Goal: Download file/media

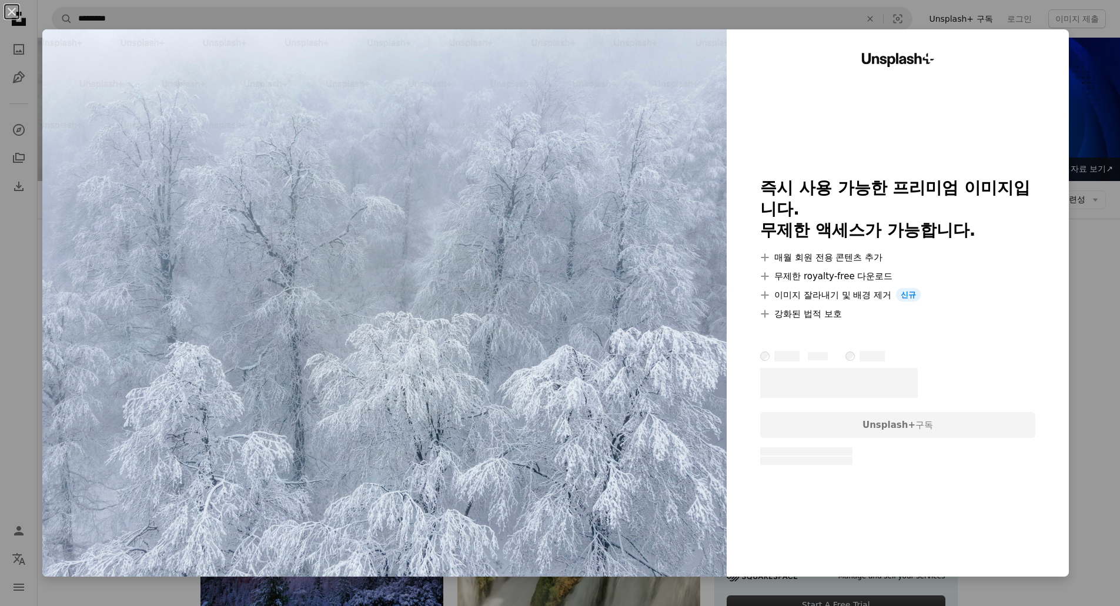
scroll to position [6100, 0]
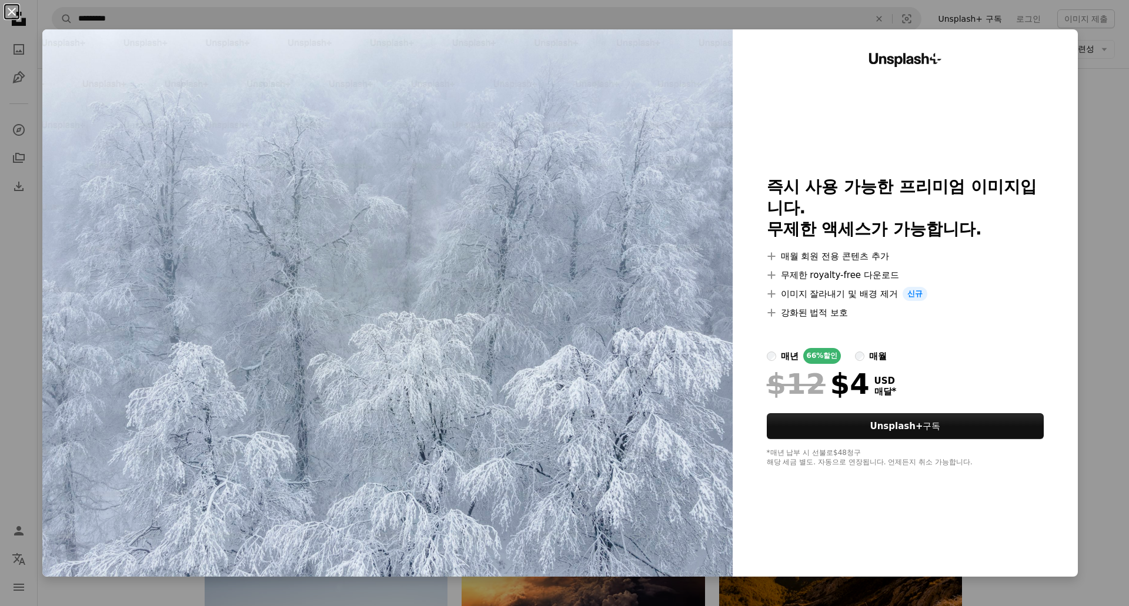
click at [14, 17] on button "An X shape" at bounding box center [12, 12] width 14 height 14
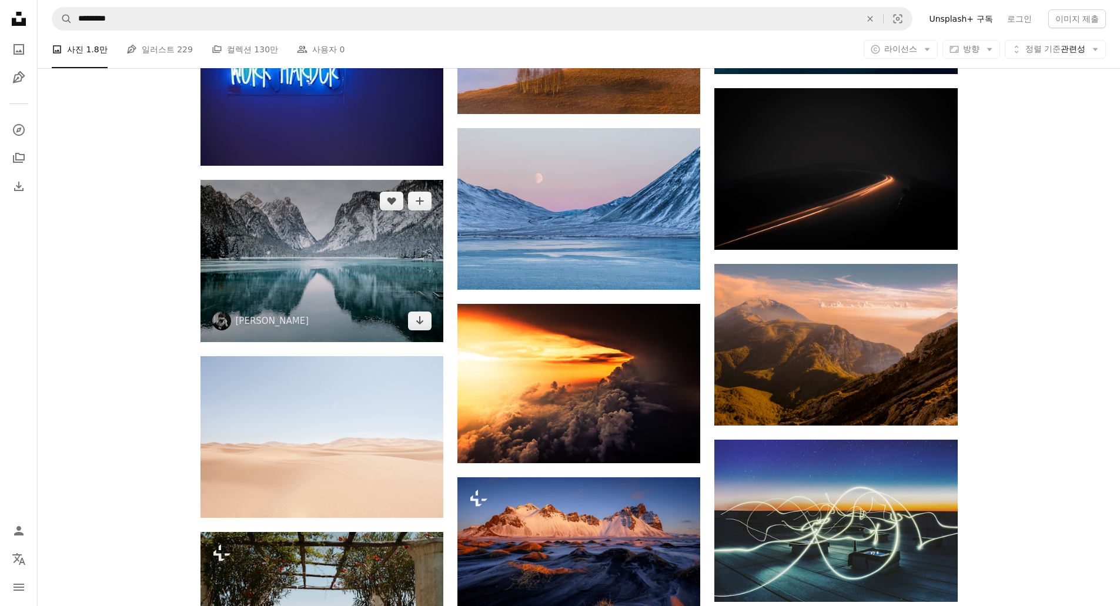
scroll to position [6276, 0]
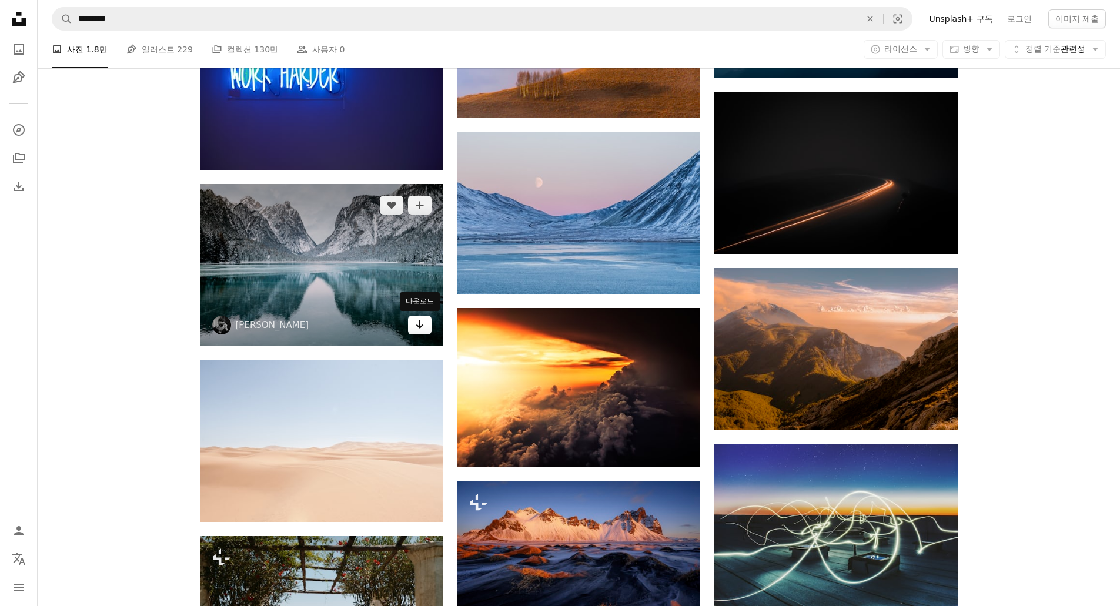
click at [420, 331] on icon "Arrow pointing down" at bounding box center [419, 324] width 9 height 14
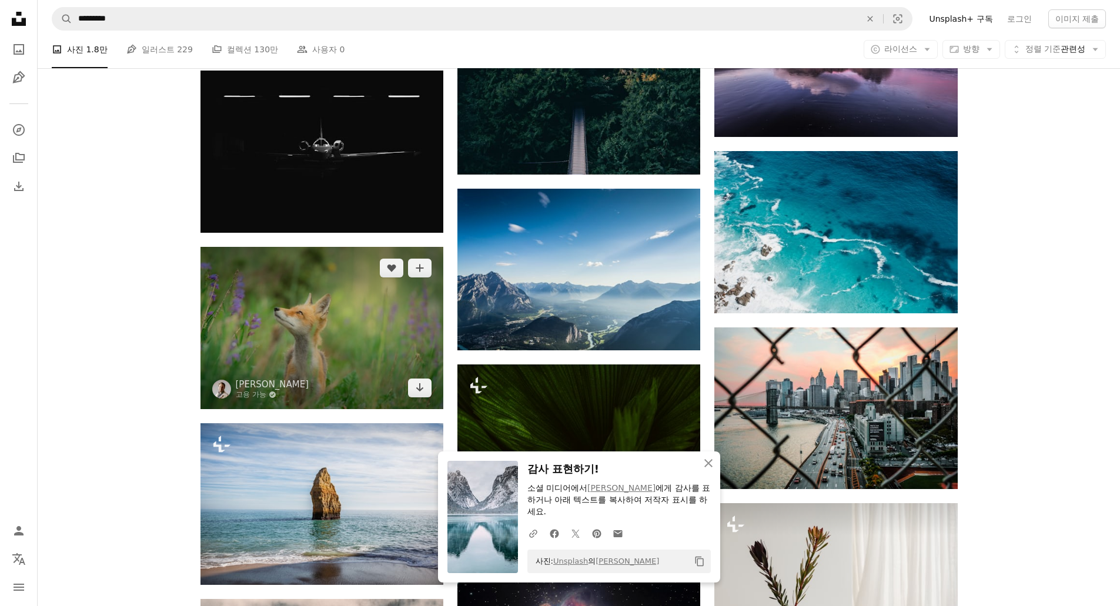
scroll to position [7100, 0]
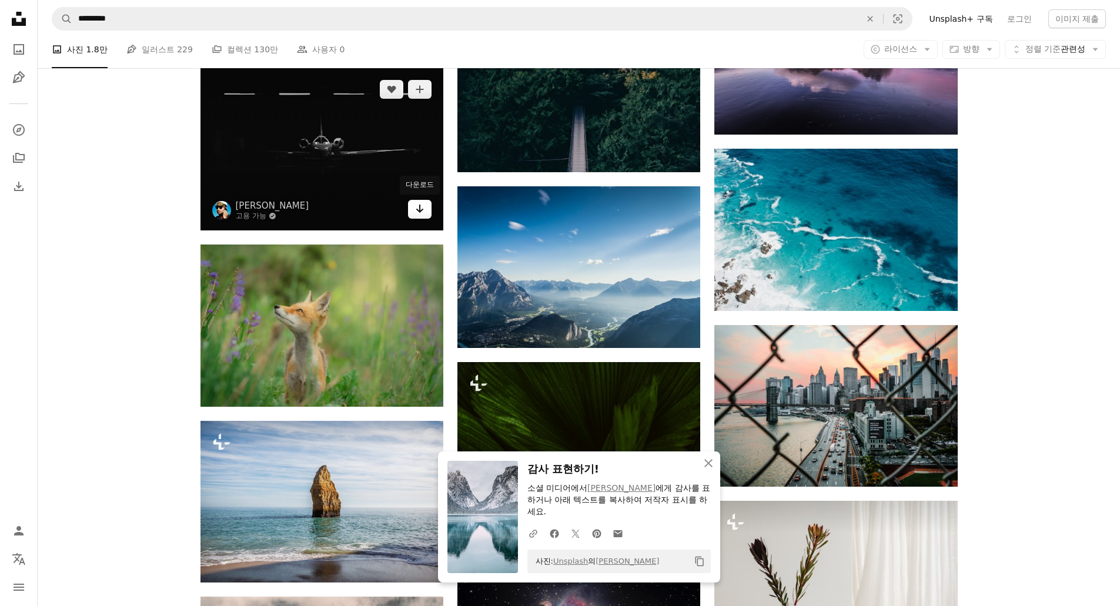
click at [418, 209] on icon "Arrow pointing down" at bounding box center [419, 209] width 9 height 14
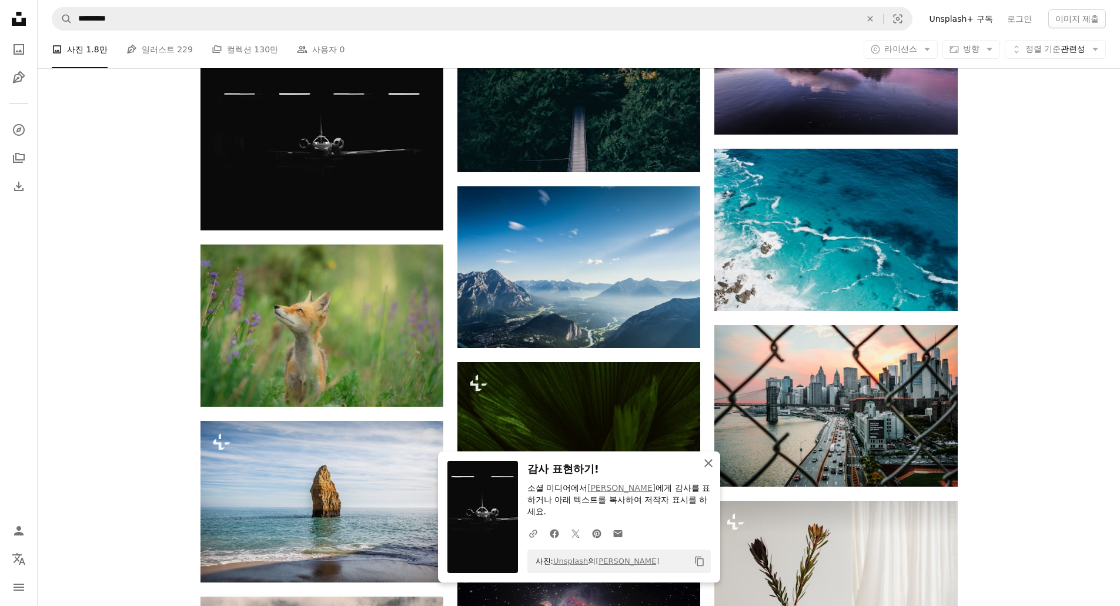
click at [708, 469] on icon "An X shape" at bounding box center [708, 463] width 14 height 14
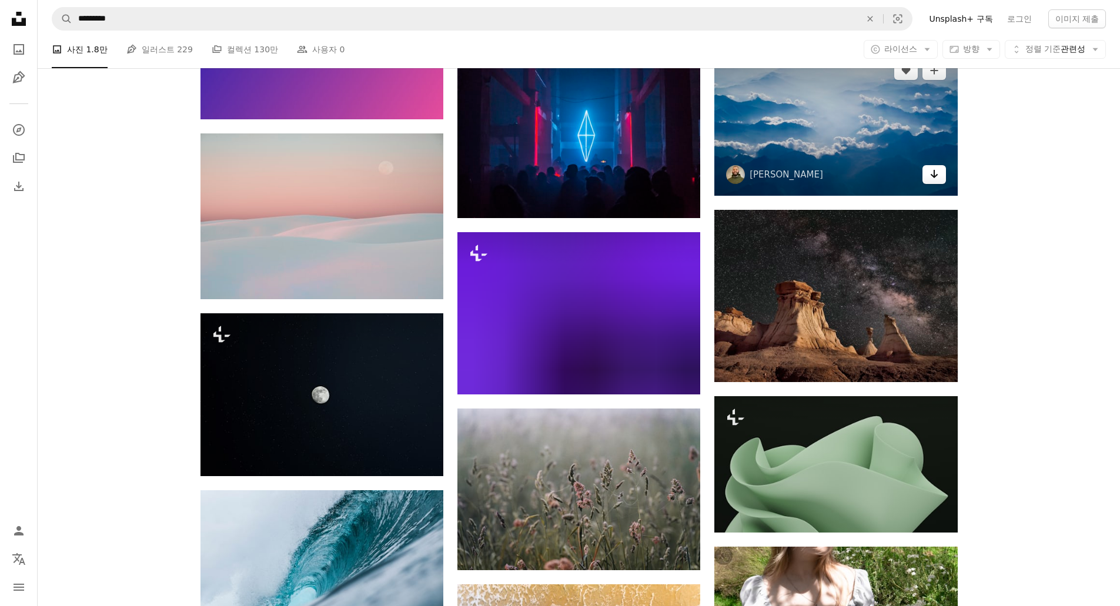
scroll to position [7923, 0]
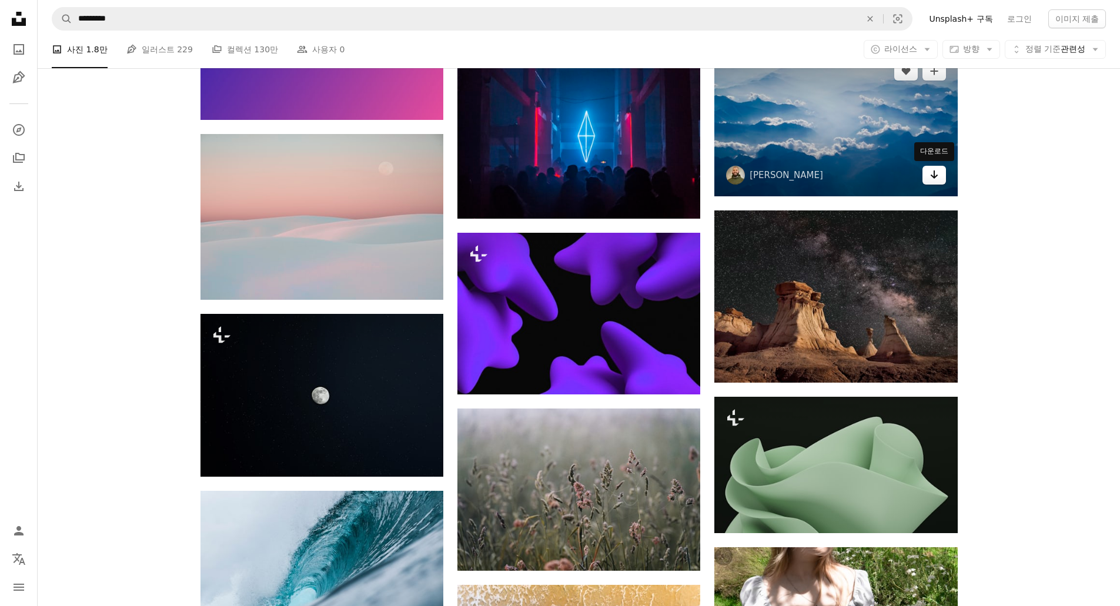
click at [936, 173] on icon "Arrow pointing down" at bounding box center [933, 175] width 9 height 14
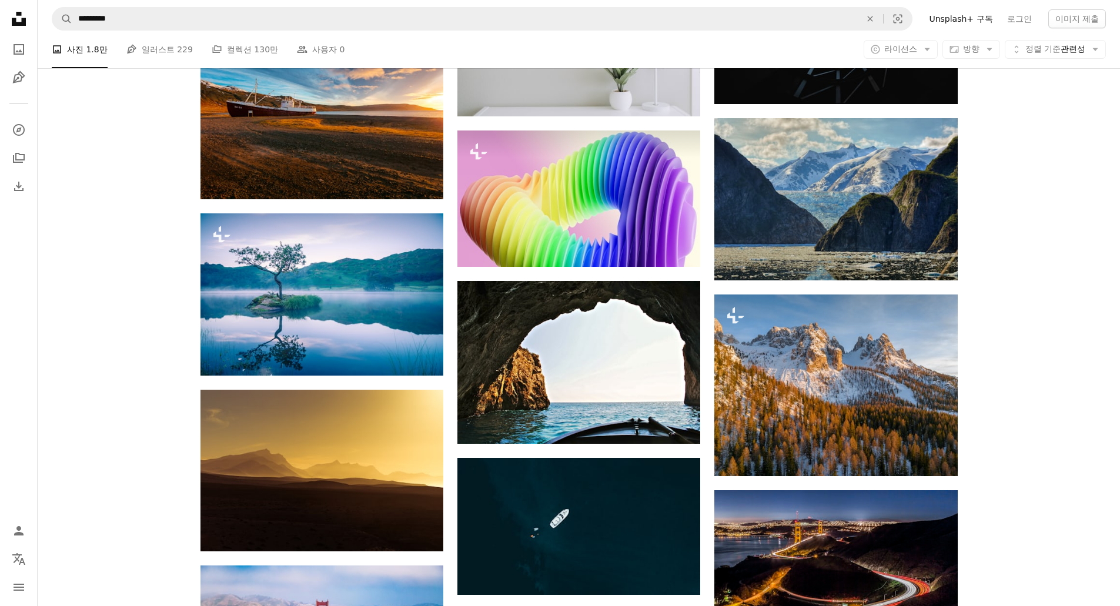
scroll to position [8863, 0]
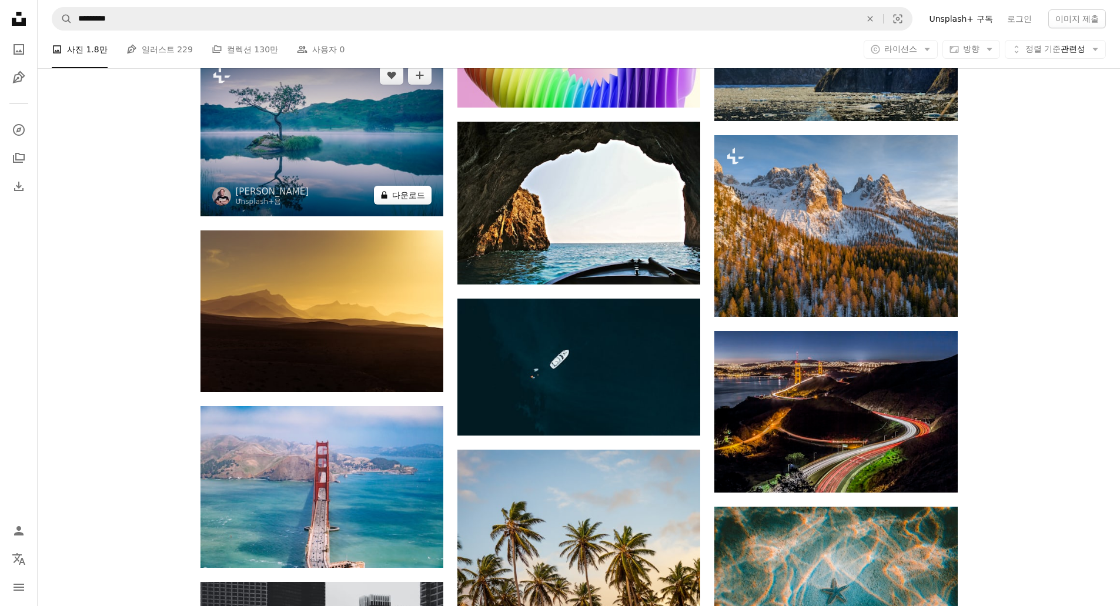
click at [418, 198] on button "A lock 다운로드" at bounding box center [403, 195] width 58 height 19
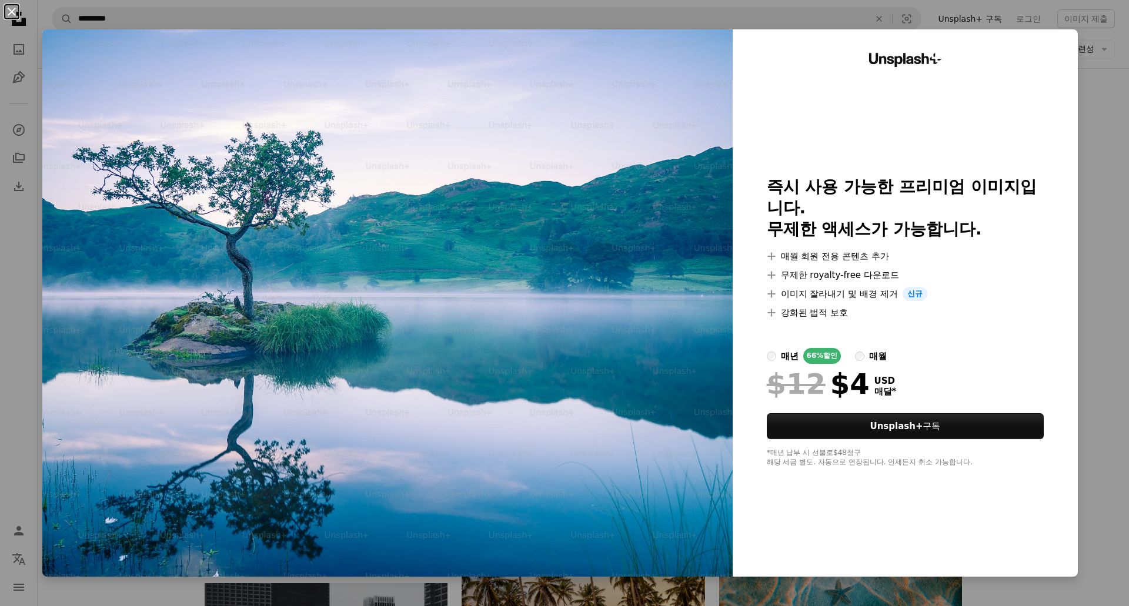
click at [8, 11] on button "An X shape" at bounding box center [12, 12] width 14 height 14
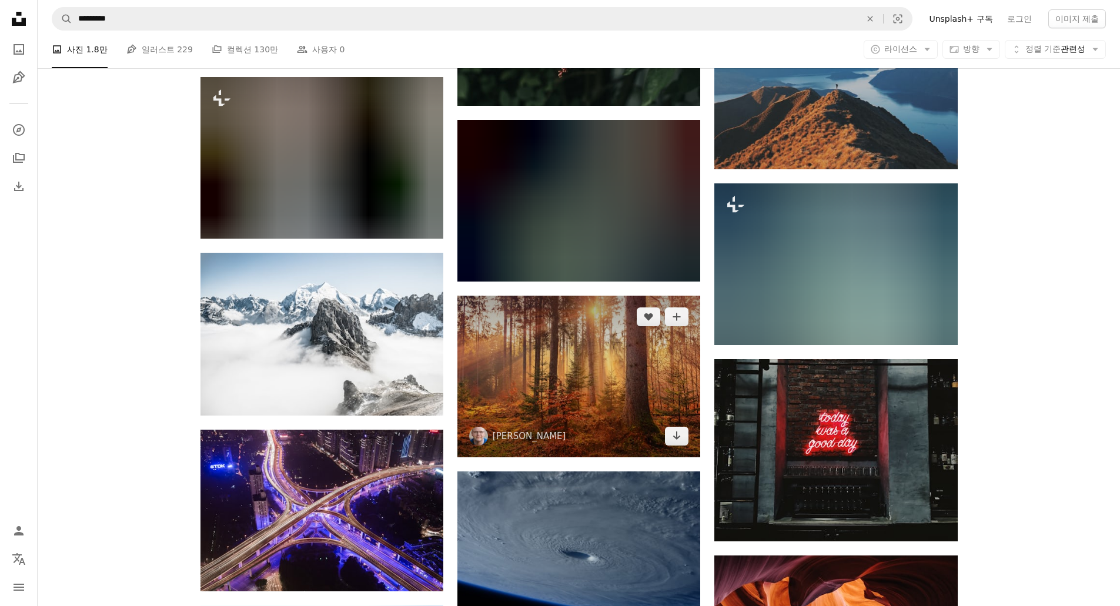
scroll to position [9745, 0]
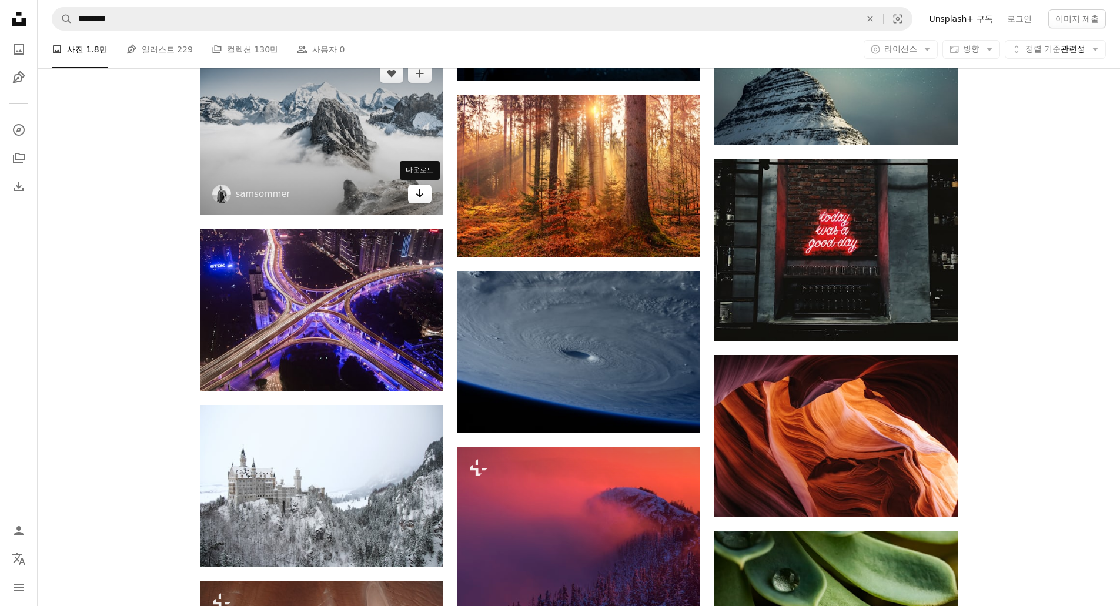
click at [416, 193] on icon "Arrow pointing down" at bounding box center [419, 193] width 9 height 14
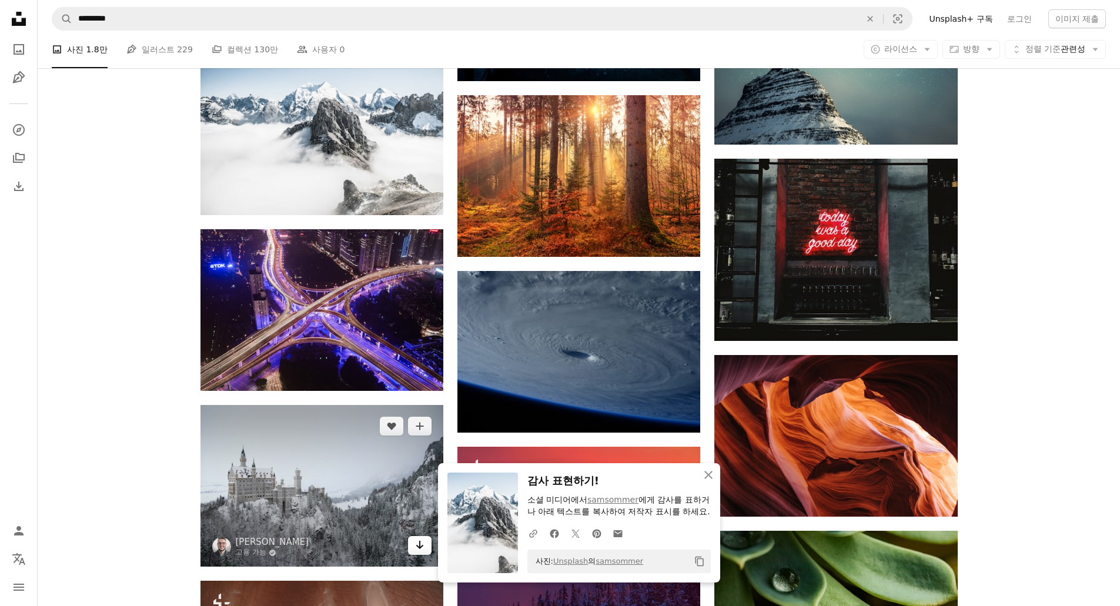
click at [418, 550] on icon "Arrow pointing down" at bounding box center [419, 545] width 9 height 14
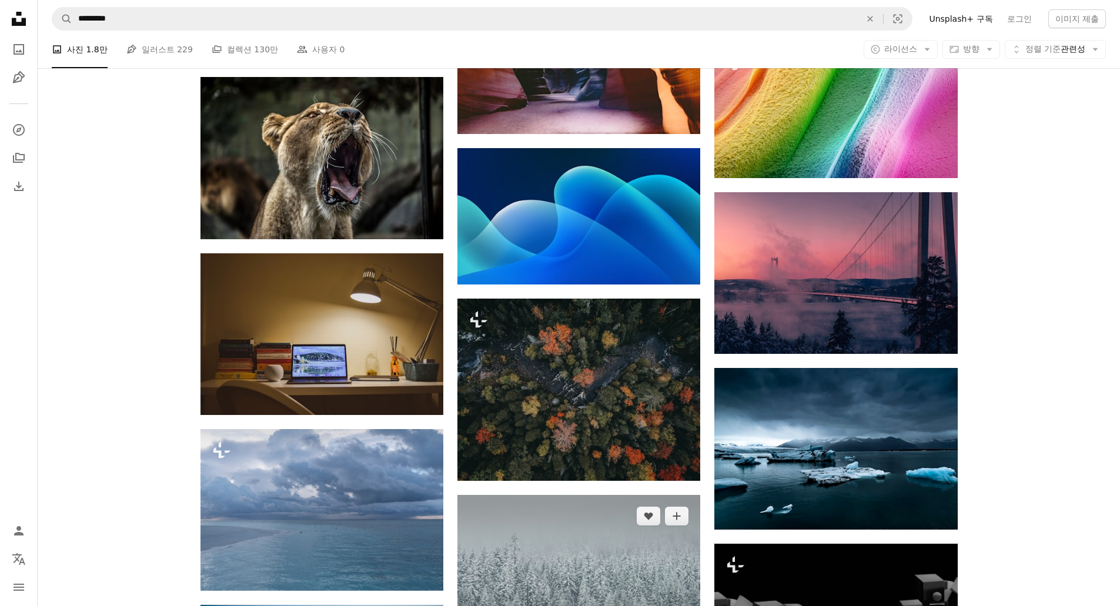
scroll to position [12156, 0]
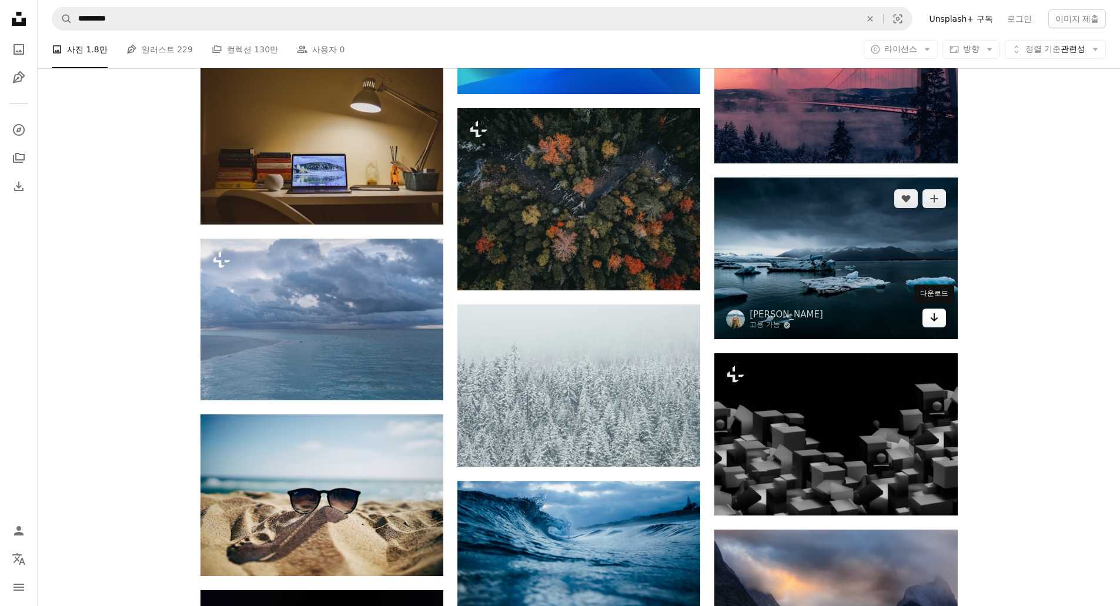
click at [939, 318] on link "Arrow pointing down" at bounding box center [934, 318] width 24 height 19
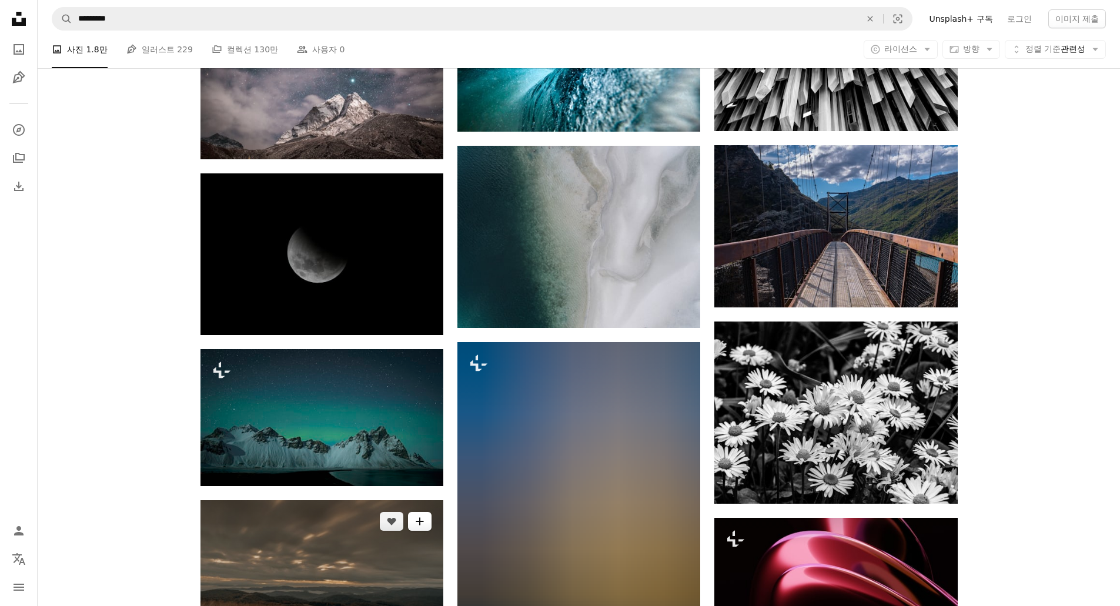
scroll to position [18740, 0]
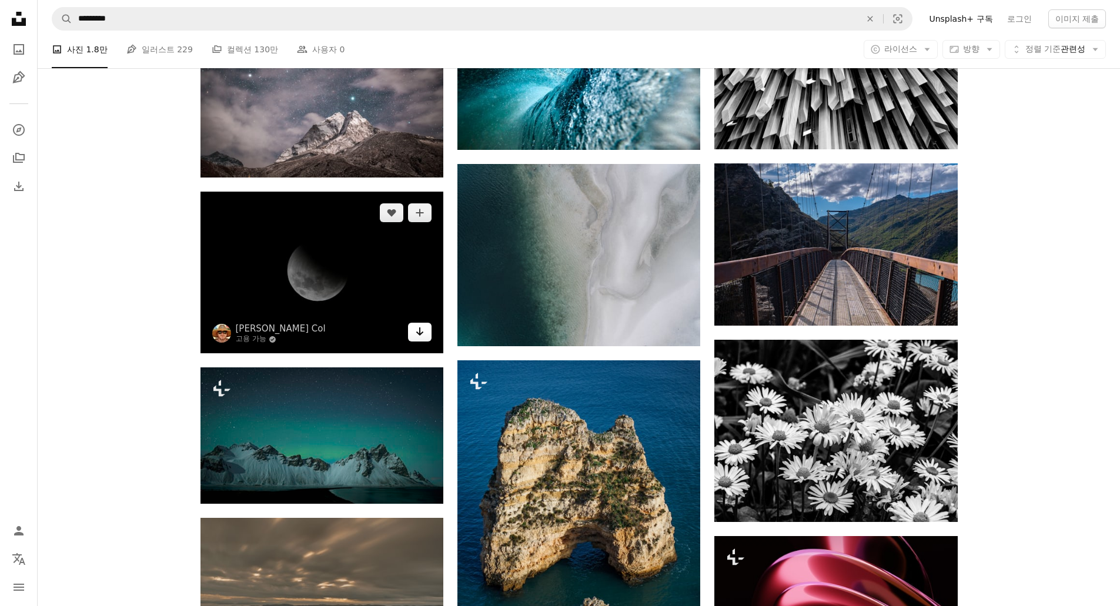
click at [423, 335] on icon "Arrow pointing down" at bounding box center [419, 332] width 9 height 14
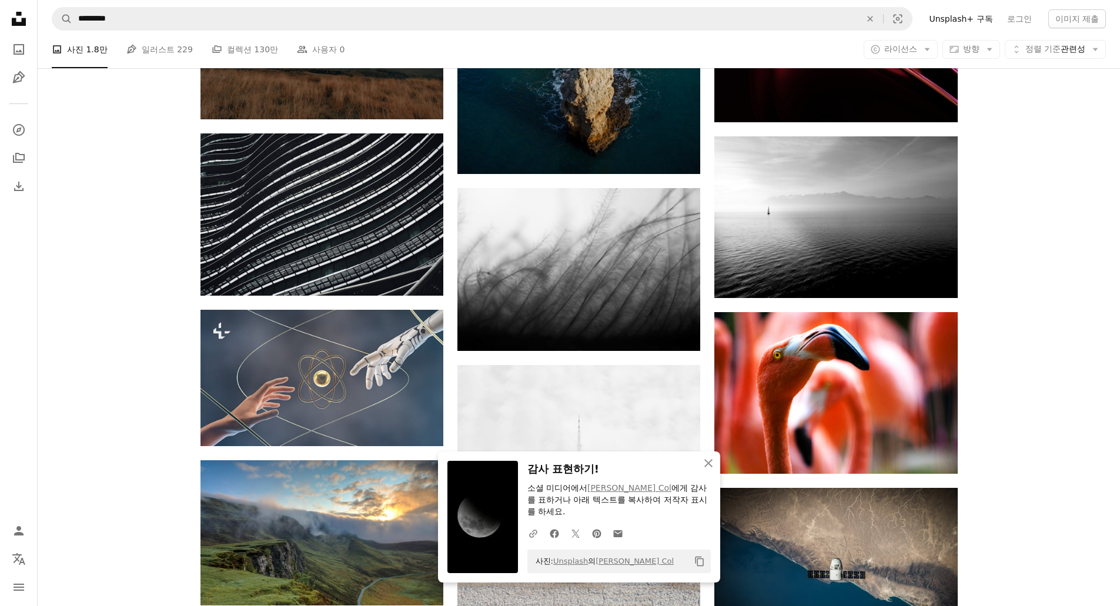
scroll to position [19328, 0]
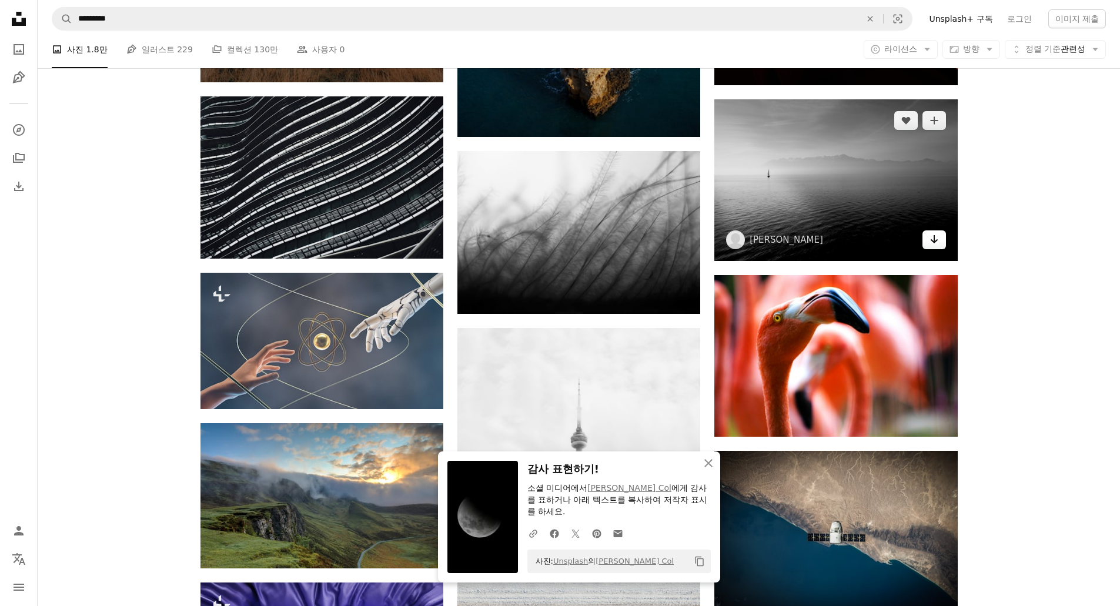
click at [942, 239] on link "Arrow pointing down" at bounding box center [934, 239] width 24 height 19
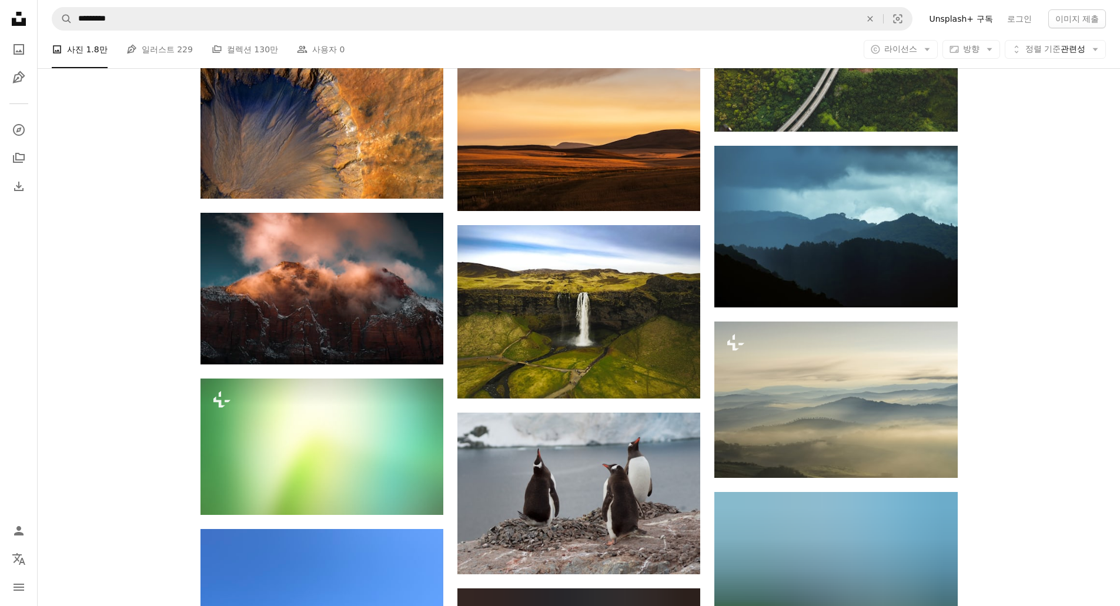
scroll to position [25148, 0]
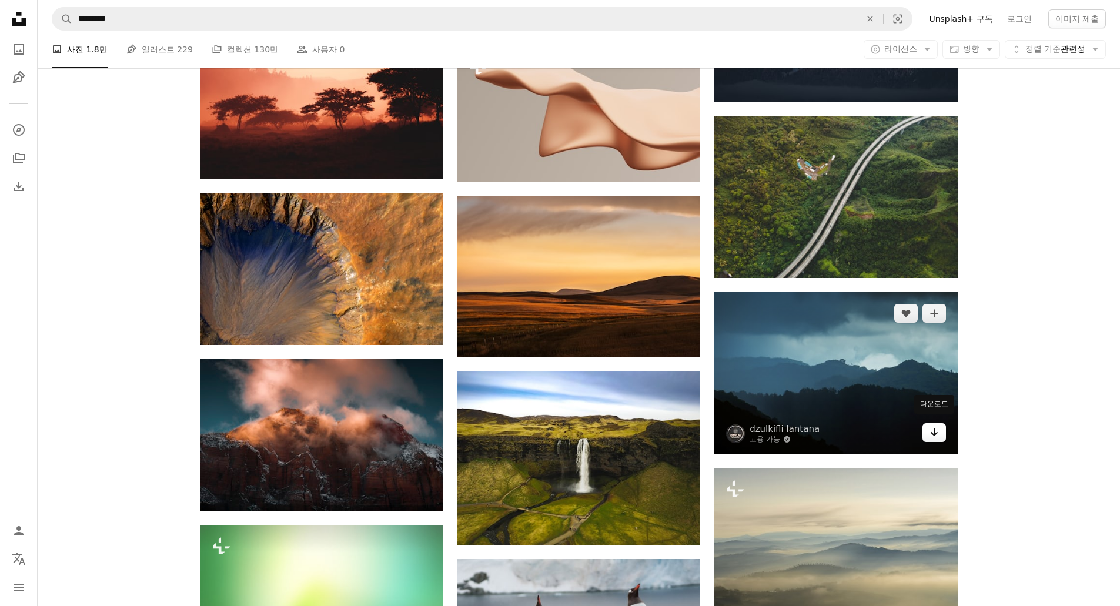
click at [932, 425] on icon "Arrow pointing down" at bounding box center [933, 432] width 9 height 14
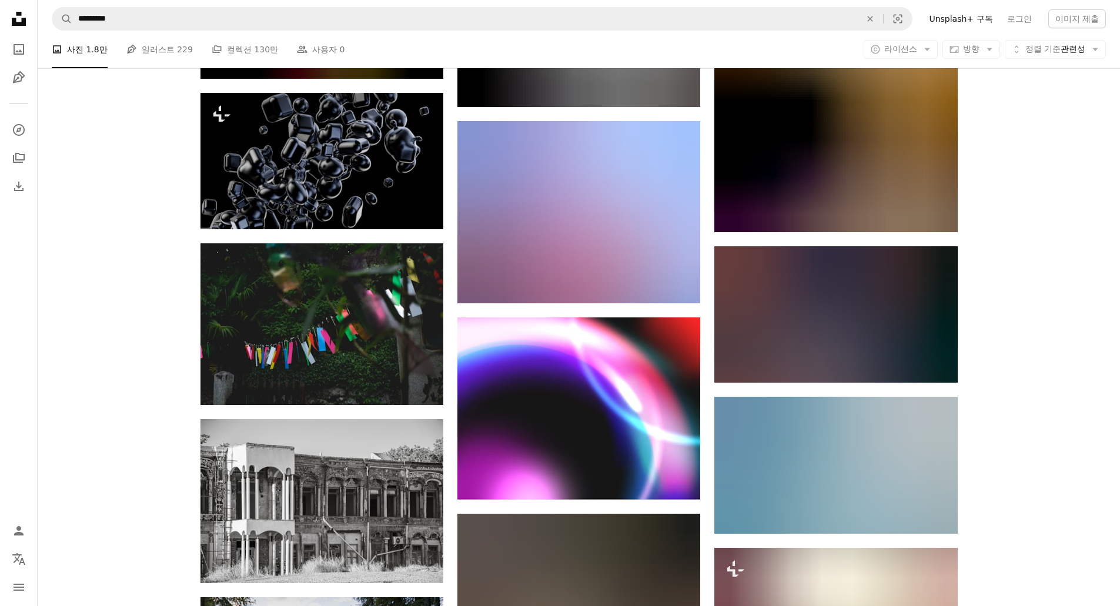
scroll to position [48959, 0]
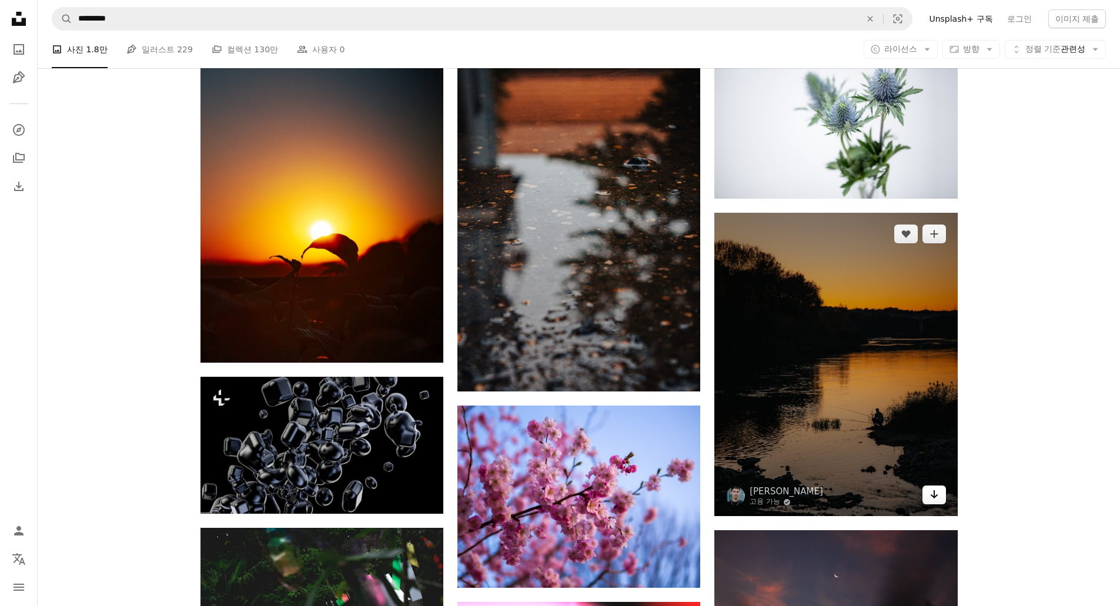
click at [936, 487] on icon "Arrow pointing down" at bounding box center [933, 494] width 9 height 14
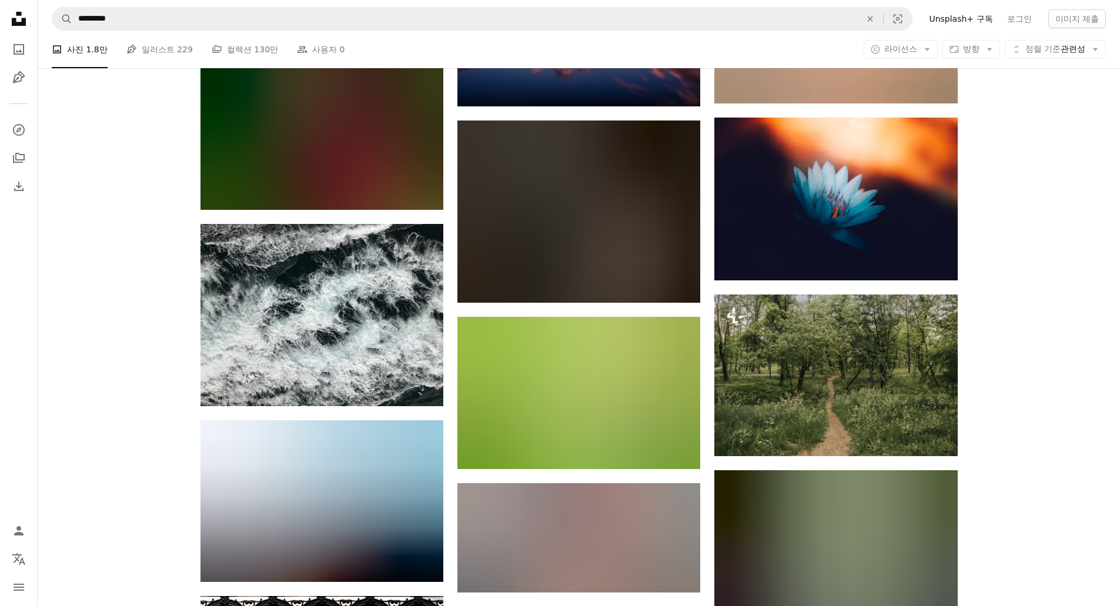
scroll to position [57189, 0]
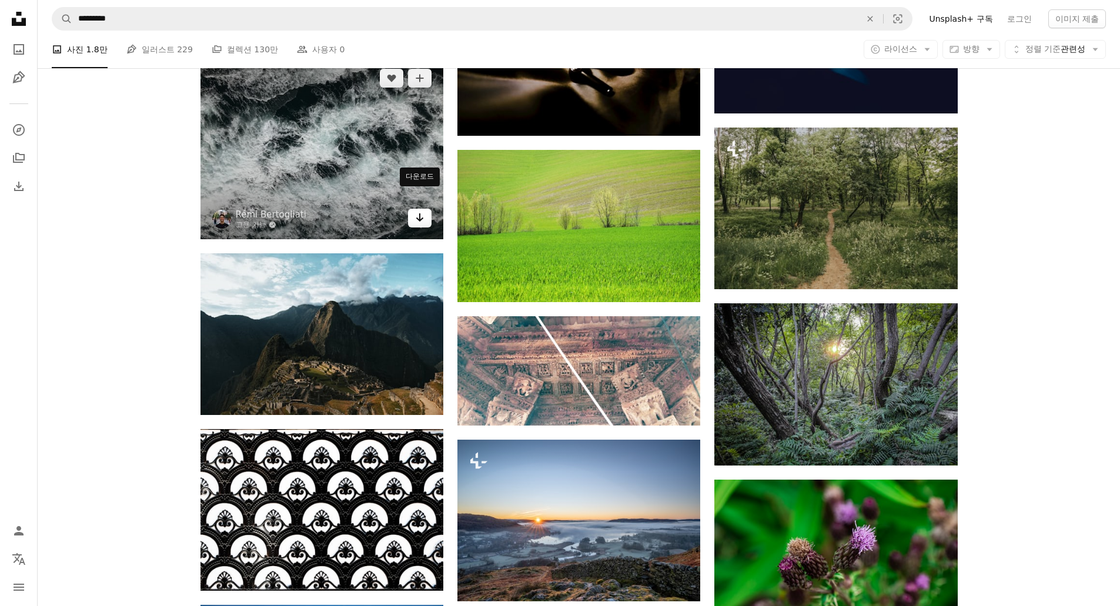
click at [416, 210] on icon "Arrow pointing down" at bounding box center [419, 217] width 9 height 14
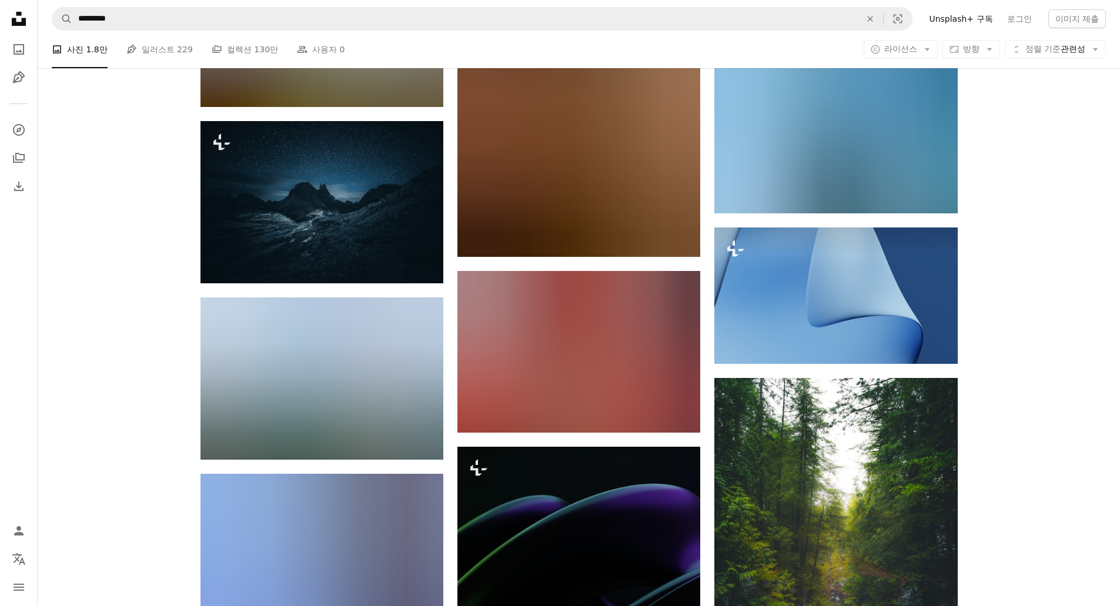
scroll to position [64538, 0]
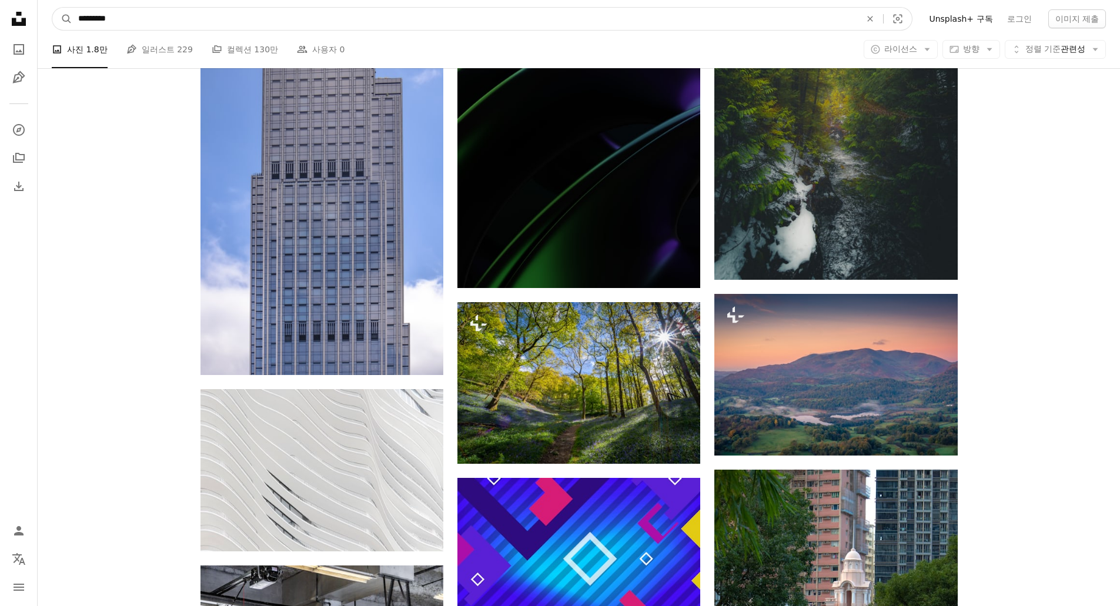
click at [80, 25] on input "*********" at bounding box center [464, 19] width 785 height 22
type input "**********"
click at [52, 8] on button "A magnifying glass" at bounding box center [62, 19] width 20 height 22
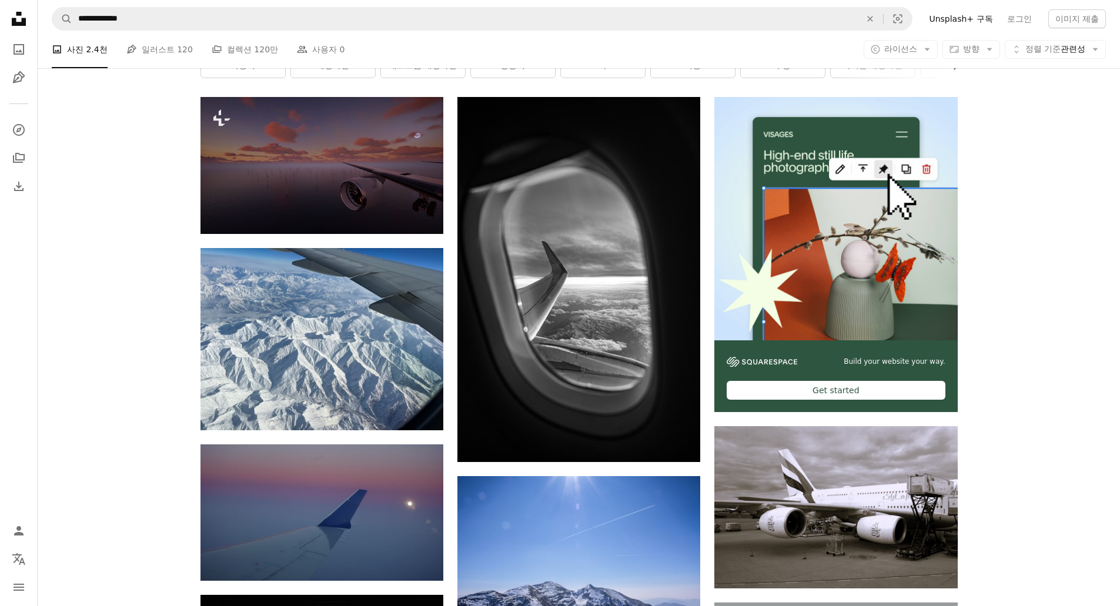
scroll to position [235, 0]
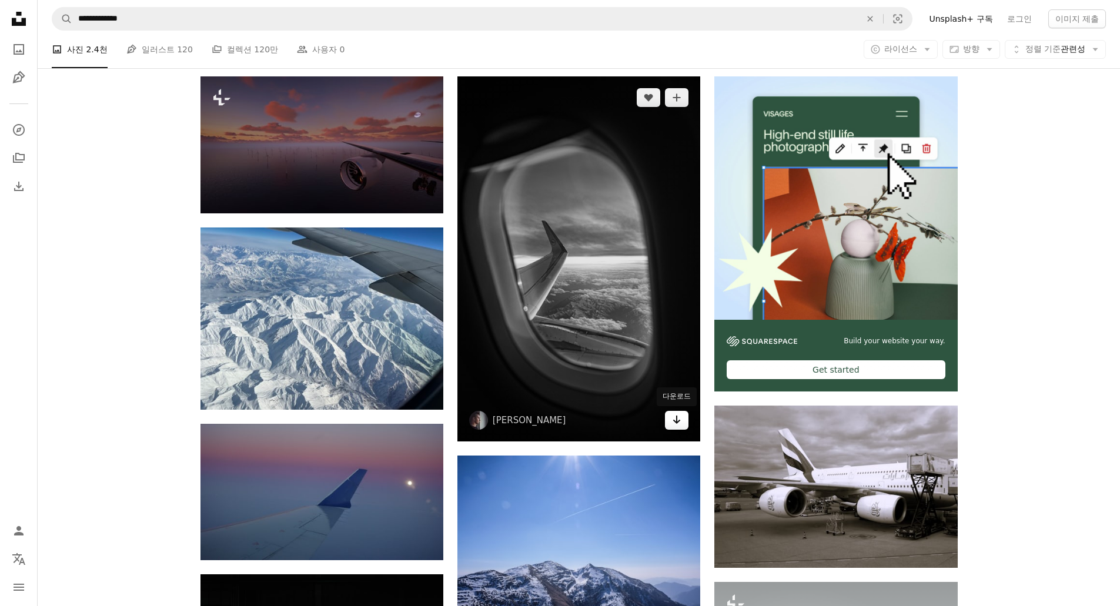
click at [676, 426] on icon "Arrow pointing down" at bounding box center [676, 420] width 9 height 14
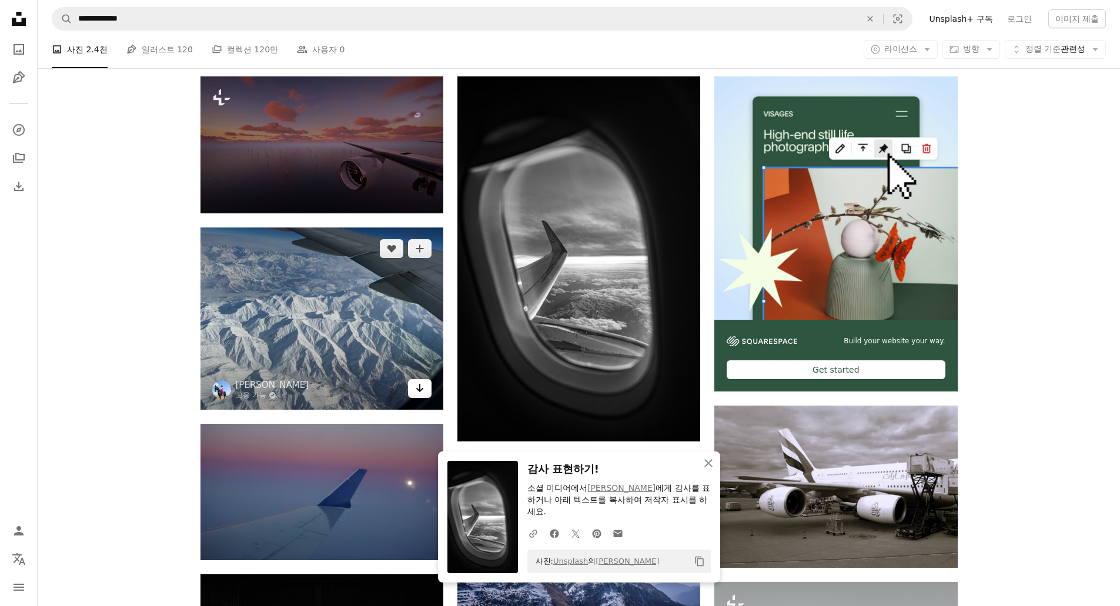
click at [420, 394] on icon "Arrow pointing down" at bounding box center [419, 388] width 9 height 14
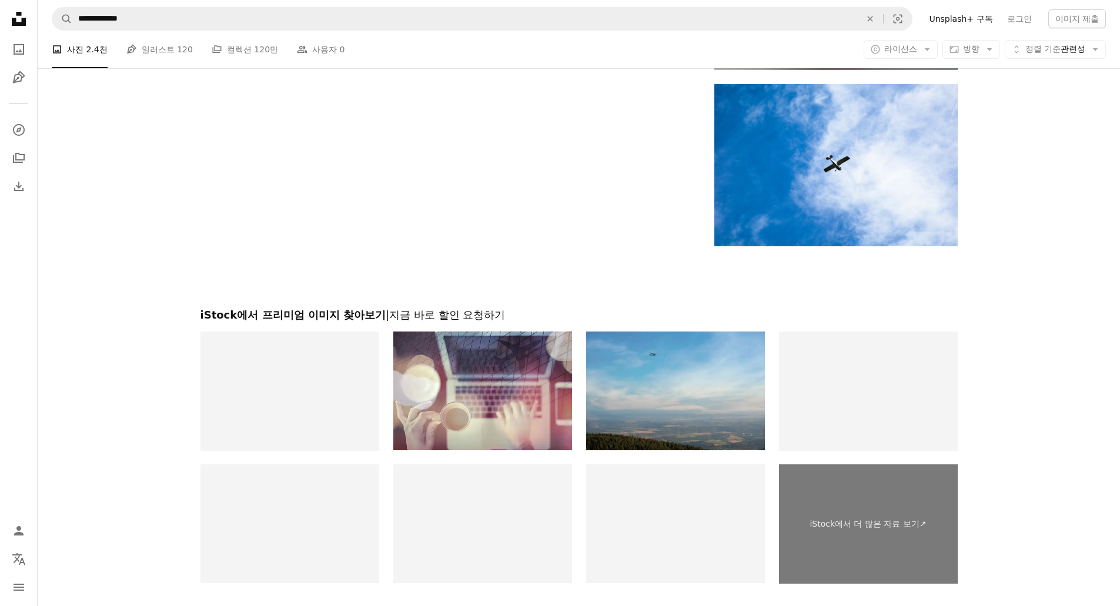
scroll to position [1646, 0]
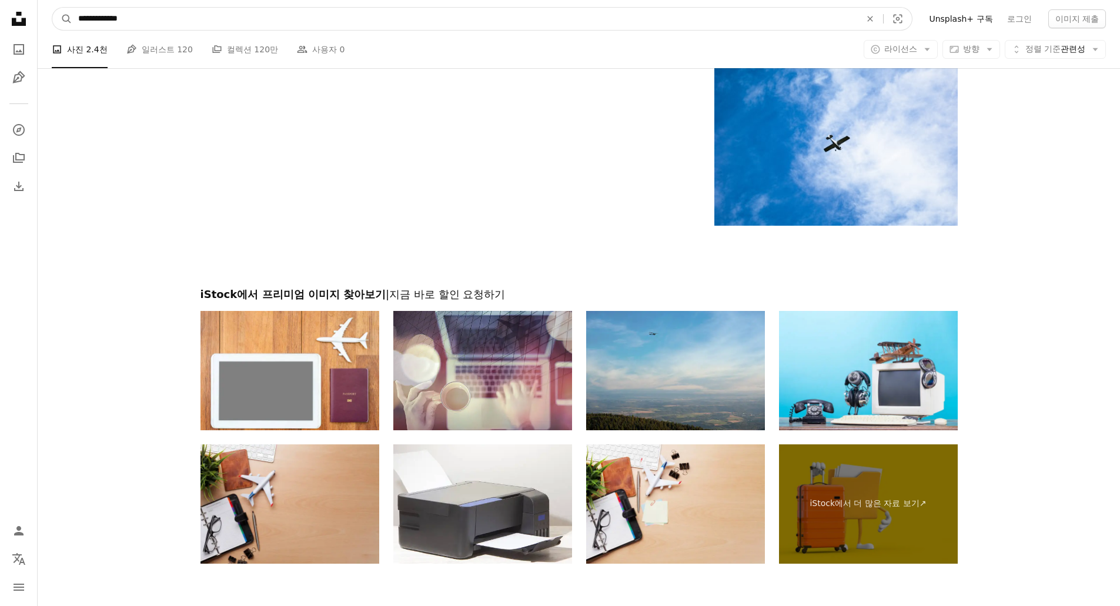
drag, startPoint x: 102, startPoint y: 19, endPoint x: 40, endPoint y: 18, distance: 62.3
click at [40, 18] on nav "**********" at bounding box center [579, 19] width 1082 height 38
type input "**********"
click button "A magnifying glass" at bounding box center [62, 19] width 20 height 22
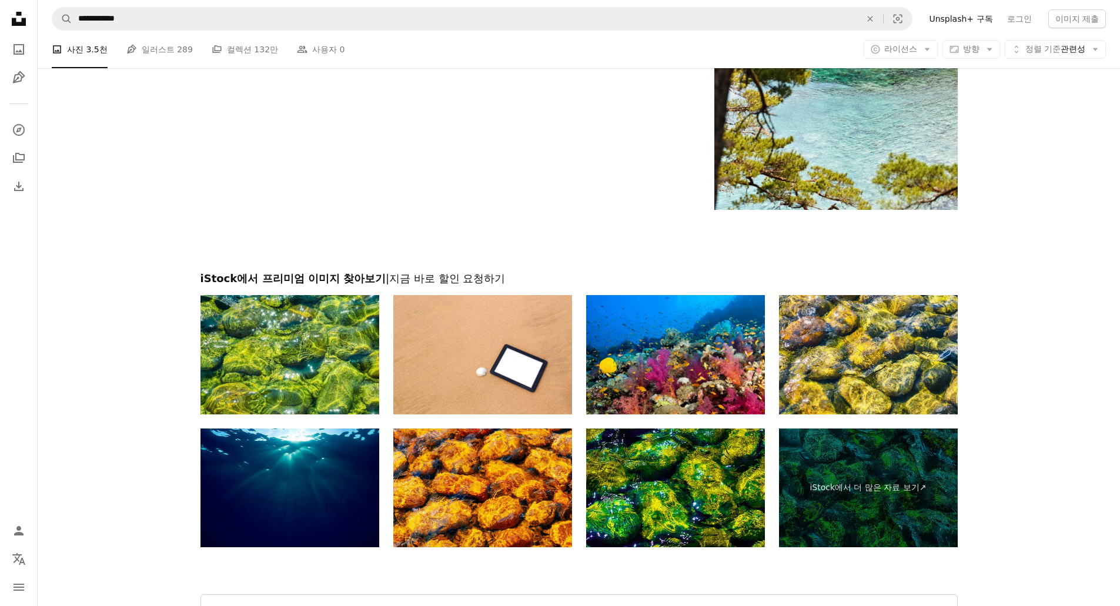
scroll to position [1470, 0]
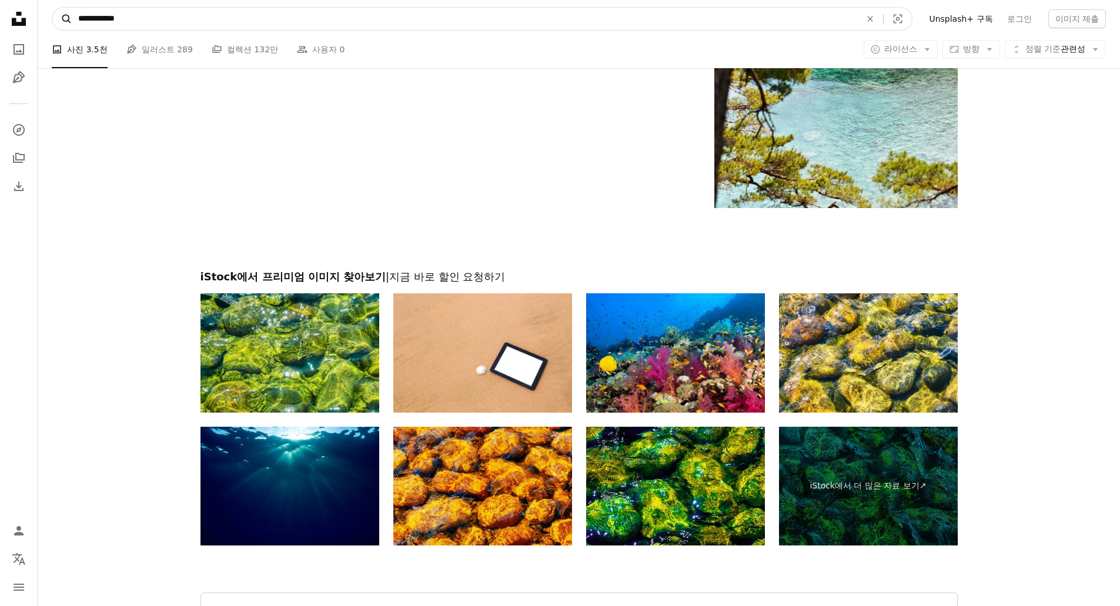
drag, startPoint x: 89, startPoint y: 20, endPoint x: 58, endPoint y: 14, distance: 31.8
click at [58, 14] on form "**********" at bounding box center [482, 19] width 861 height 24
type input "**********"
click button "A magnifying glass" at bounding box center [62, 19] width 20 height 22
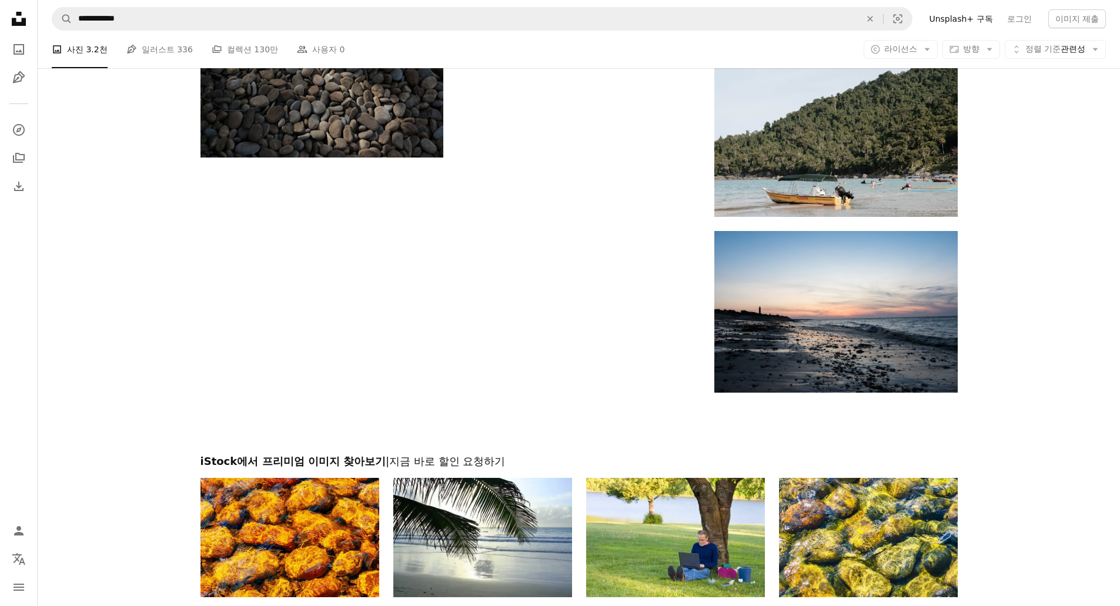
scroll to position [1646, 0]
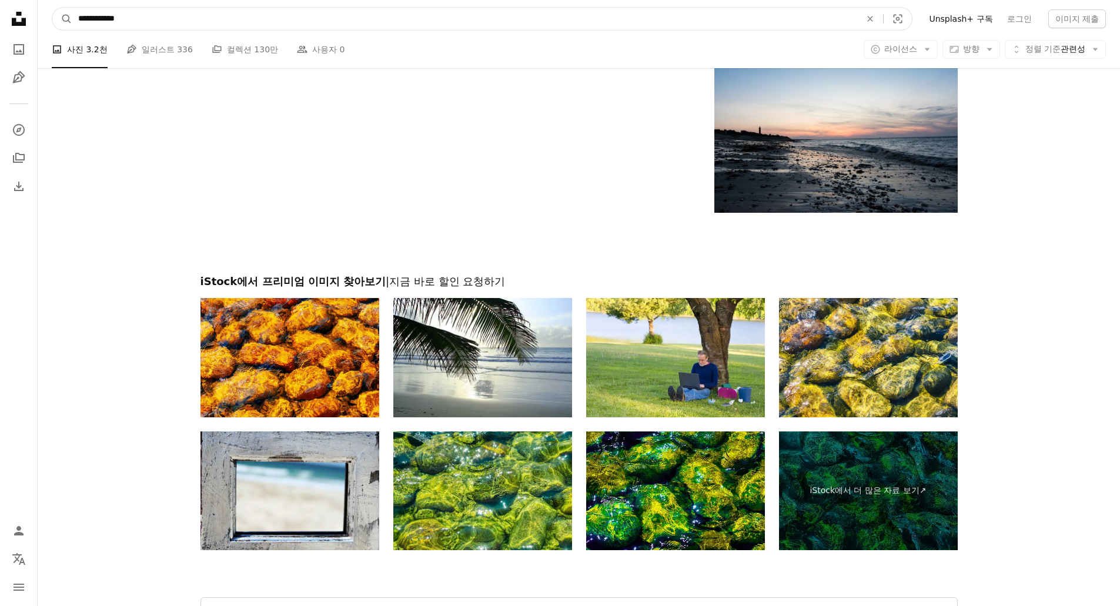
drag, startPoint x: 92, startPoint y: 15, endPoint x: 52, endPoint y: 16, distance: 40.6
click at [52, 16] on form "**********" at bounding box center [482, 19] width 861 height 24
type input "**********"
click at [52, 8] on button "A magnifying glass" at bounding box center [62, 19] width 20 height 22
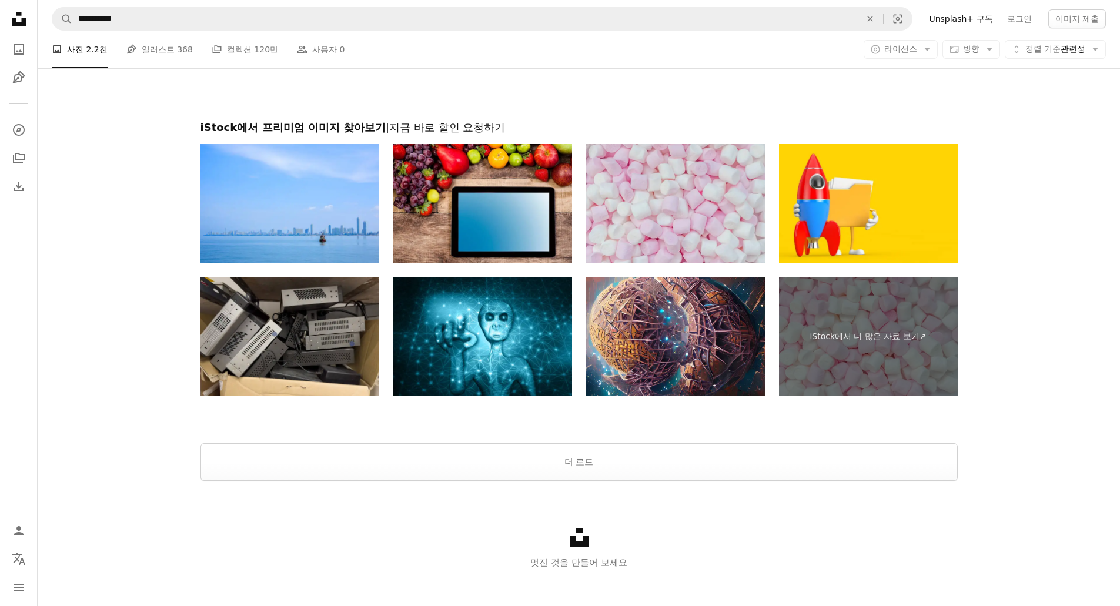
scroll to position [1948, 0]
